Goal: Find contact information: Find contact information

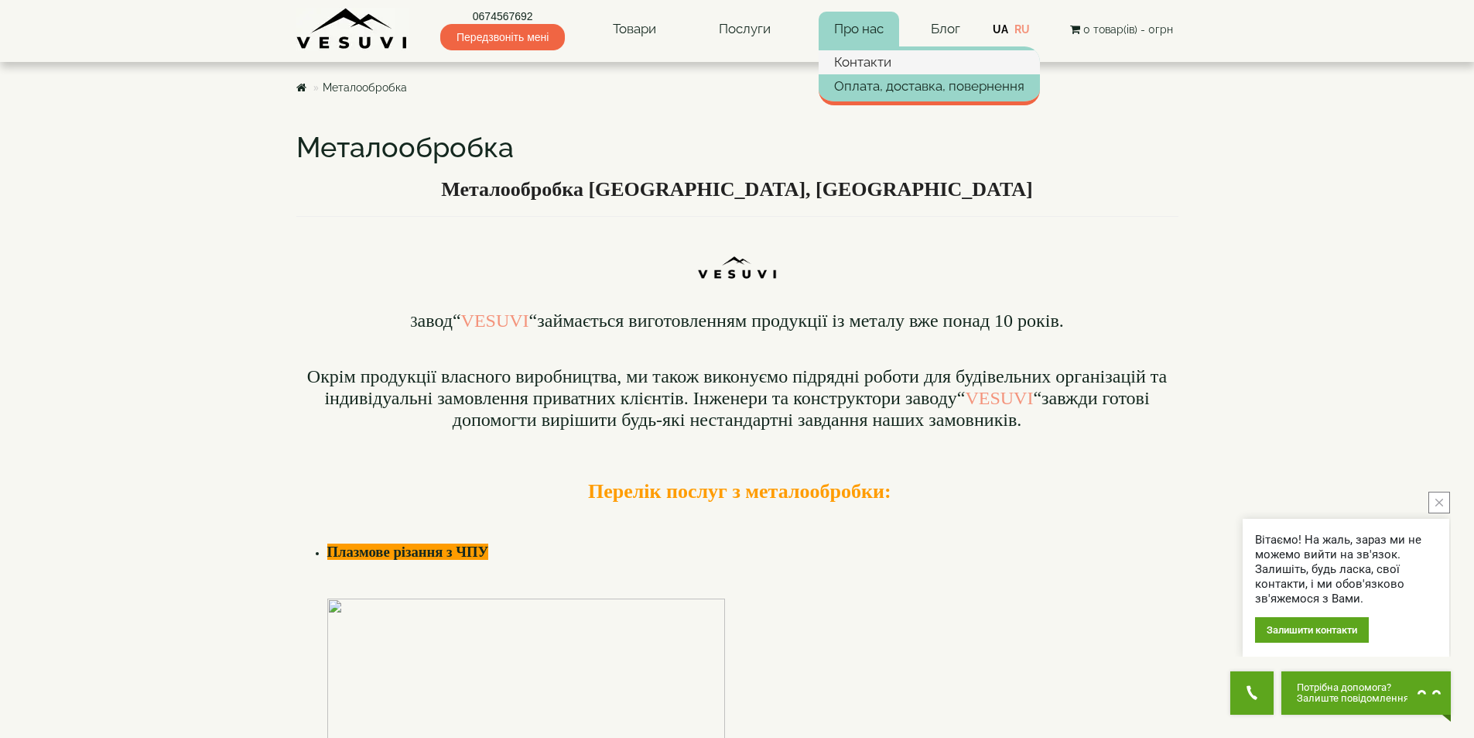
click at [860, 60] on link "Контакти" at bounding box center [929, 61] width 221 height 23
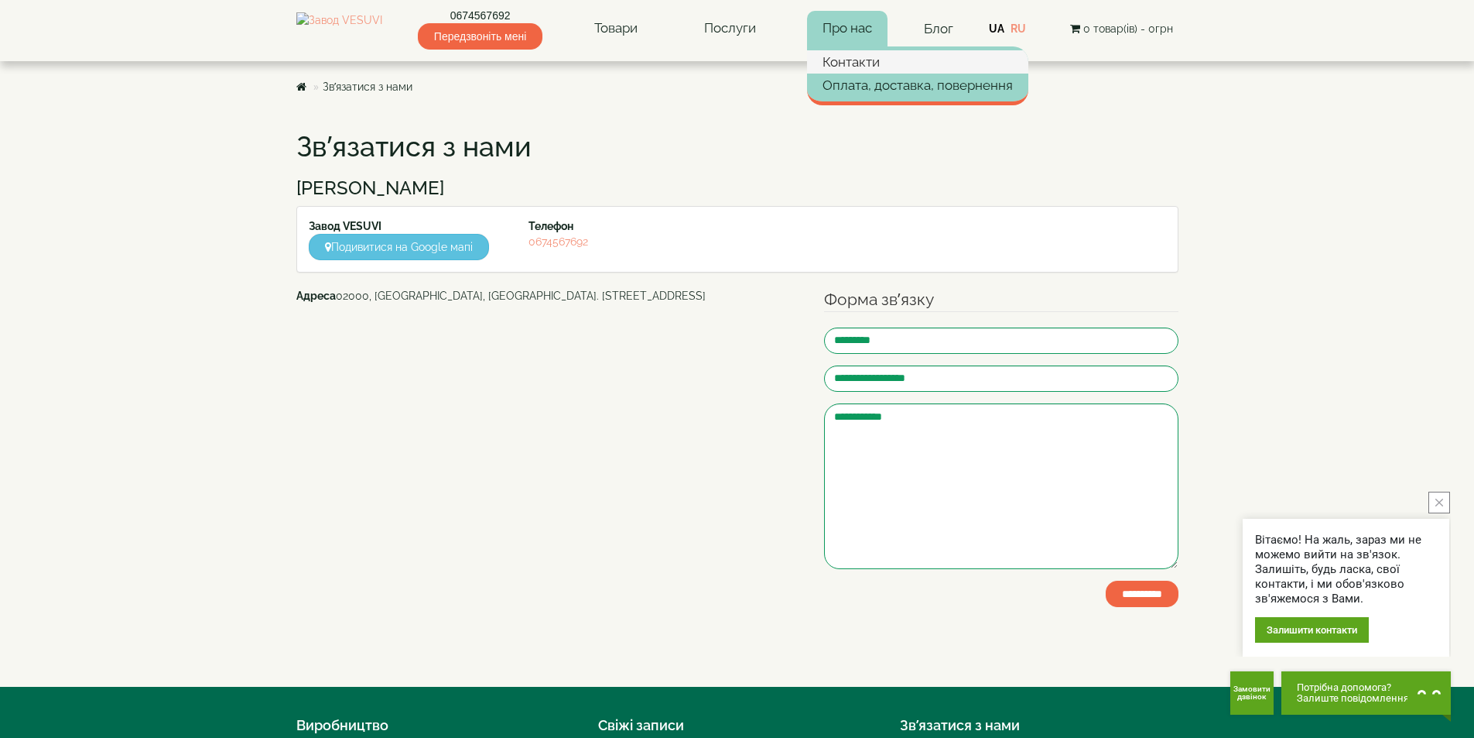
click at [866, 61] on link "Контакти" at bounding box center [917, 61] width 221 height 23
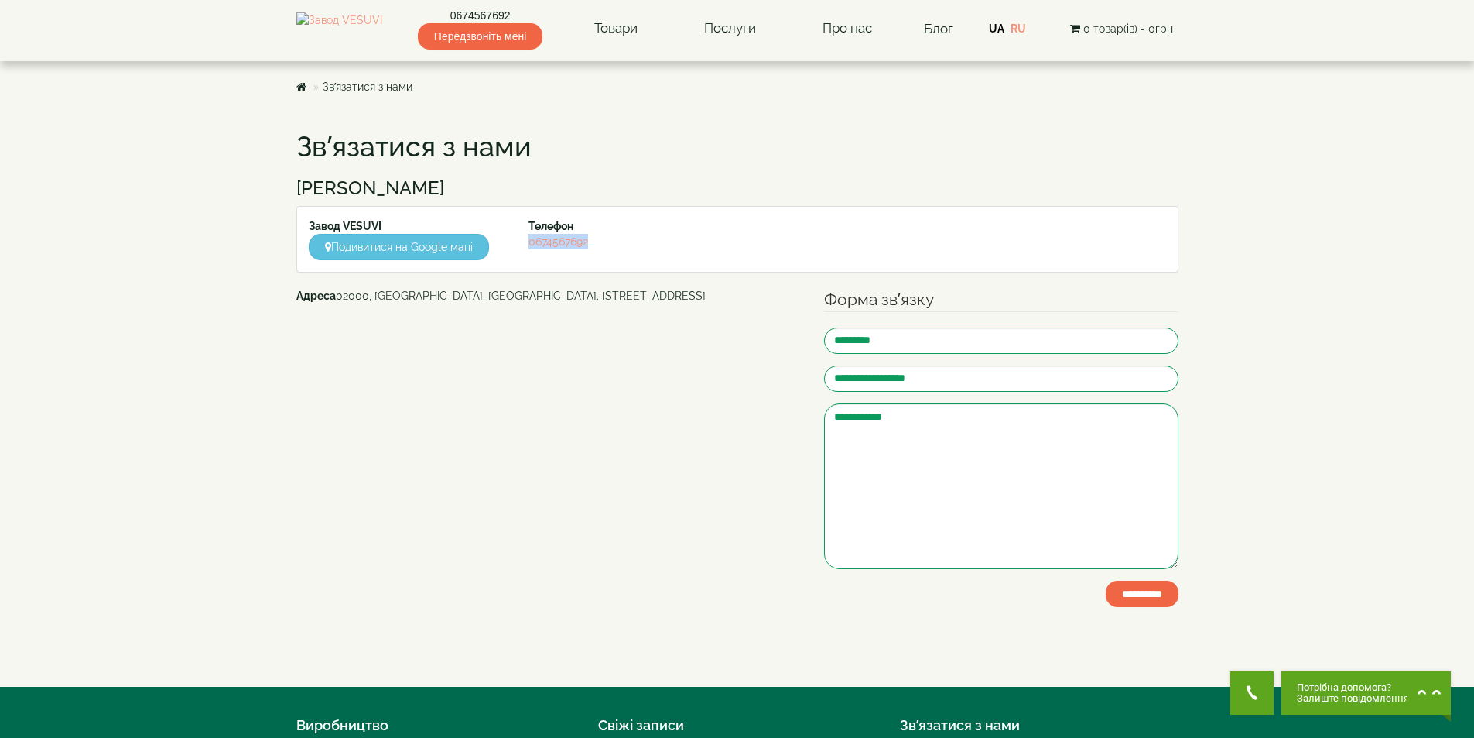
drag, startPoint x: 593, startPoint y: 245, endPoint x: 526, endPoint y: 247, distance: 66.6
click at [526, 247] on div "Телефон [PHONE_NUMBER]" at bounding box center [627, 233] width 221 height 31
copy link "0674567692"
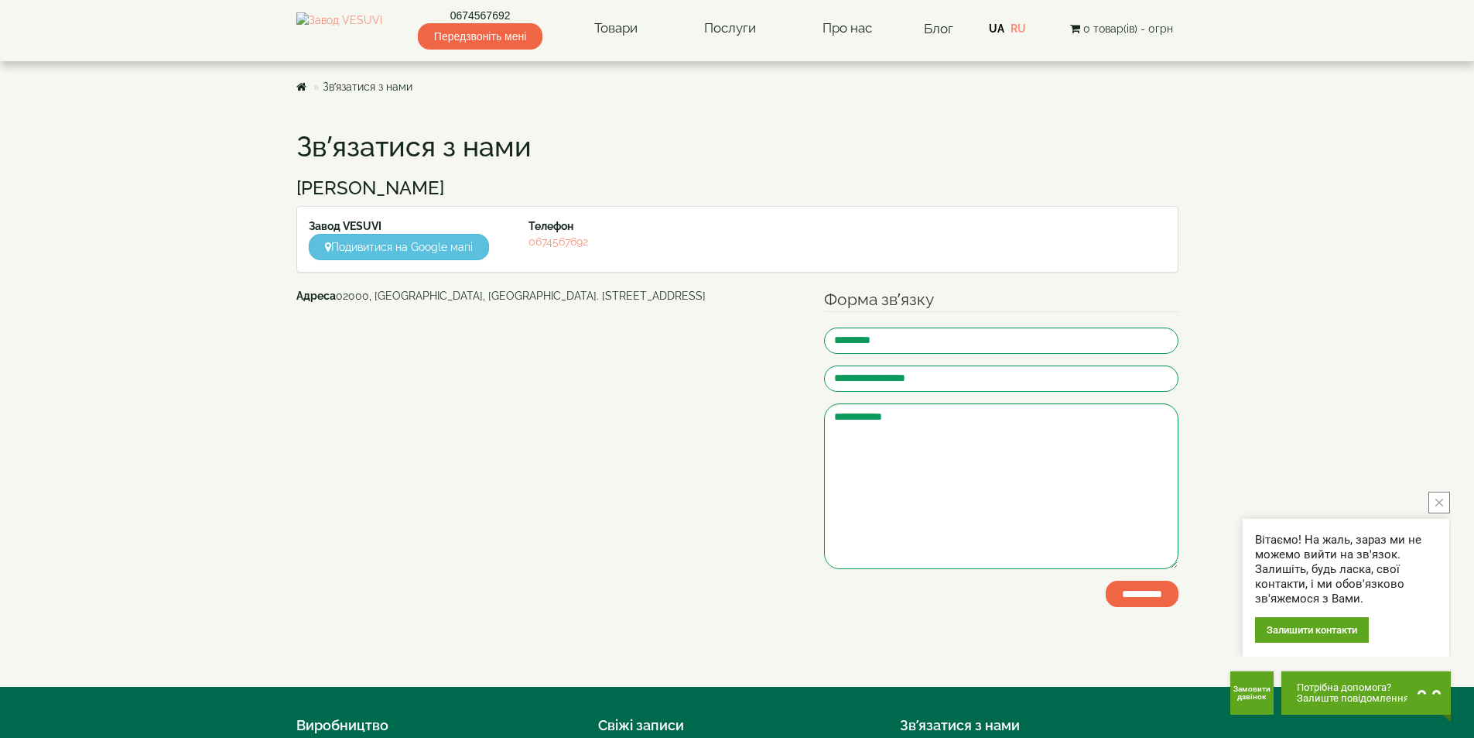
click at [1320, 318] on body "Магазин Булер'яни VESUVI Мангали від заводу VESUVI Печі для лазні та сауни VESU…" at bounding box center [737, 476] width 1474 height 953
